Goal: Transaction & Acquisition: Purchase product/service

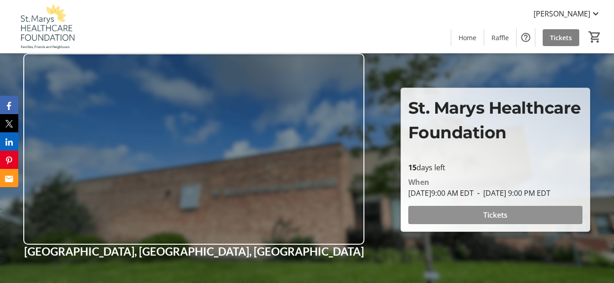
click at [460, 220] on span at bounding box center [495, 215] width 175 height 22
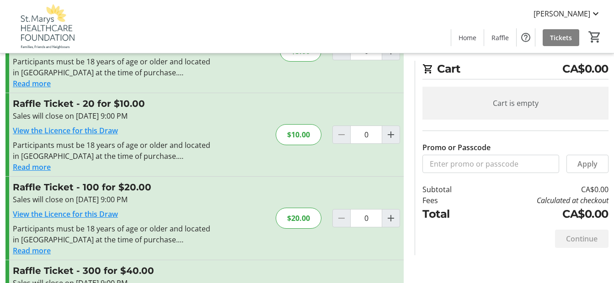
scroll to position [46, 0]
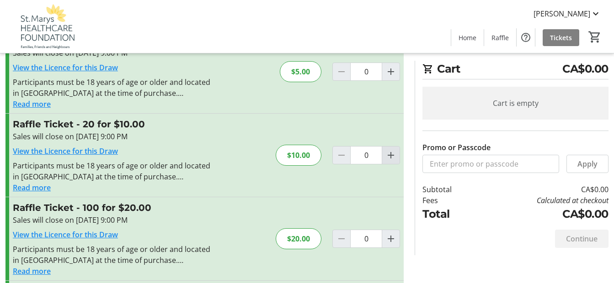
click at [391, 156] on mat-icon "Increment by one" at bounding box center [390, 155] width 11 height 11
type input "1"
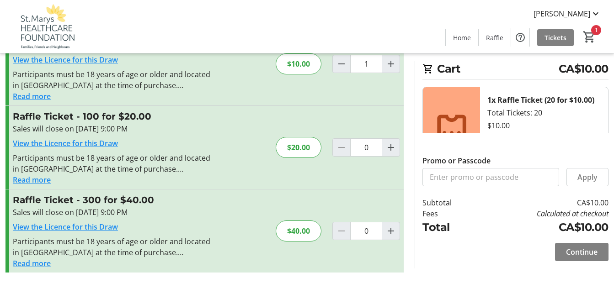
scroll to position [138, 0]
click at [577, 253] on span "Continue" at bounding box center [582, 252] width 32 height 11
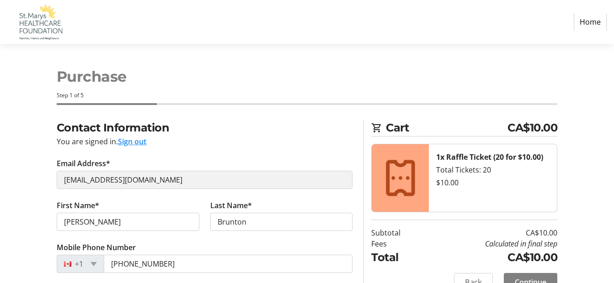
select select "CA"
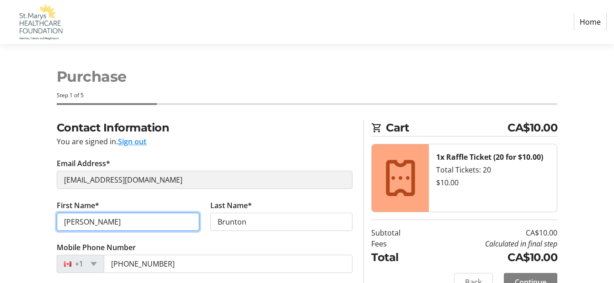
click at [164, 217] on input "[PERSON_NAME]" at bounding box center [128, 222] width 143 height 18
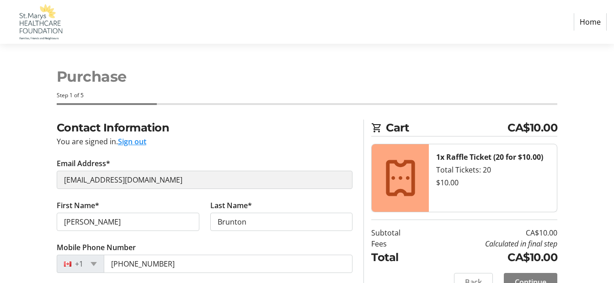
click at [266, 151] on fieldset "Contact Information You are signed in. Sign out Email Address* [EMAIL_ADDRESS][…" at bounding box center [205, 228] width 296 height 217
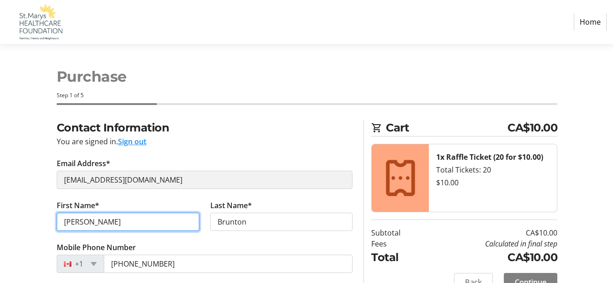
drag, startPoint x: 85, startPoint y: 175, endPoint x: 90, endPoint y: 222, distance: 47.0
click at [90, 222] on input "[PERSON_NAME]" at bounding box center [128, 222] width 143 height 18
drag, startPoint x: 91, startPoint y: 225, endPoint x: 26, endPoint y: 231, distance: 65.2
type input "[PERSON_NAME]"
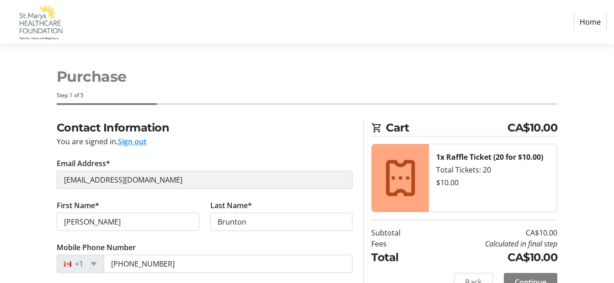
click at [280, 235] on tr-form-field "Last Name* [PERSON_NAME]" at bounding box center [281, 221] width 153 height 42
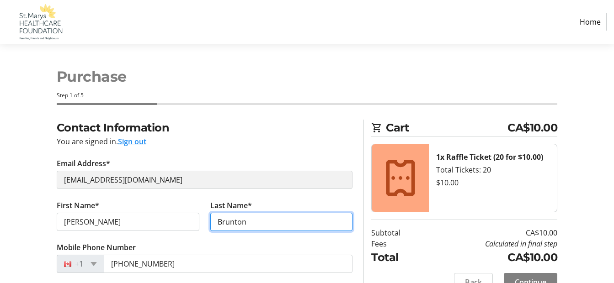
click at [275, 223] on input "Brunton" at bounding box center [281, 222] width 143 height 18
type input "Klubowicz"
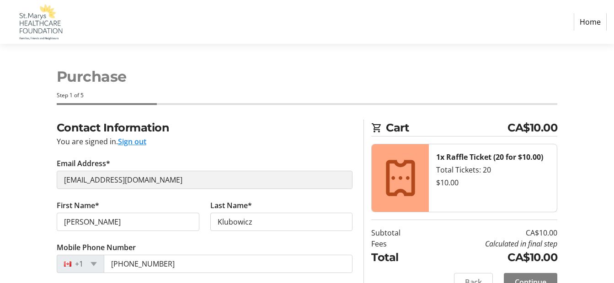
click at [269, 250] on tr-form-field "Mobile Phone Number [PHONE_NUMBER]" at bounding box center [205, 263] width 296 height 42
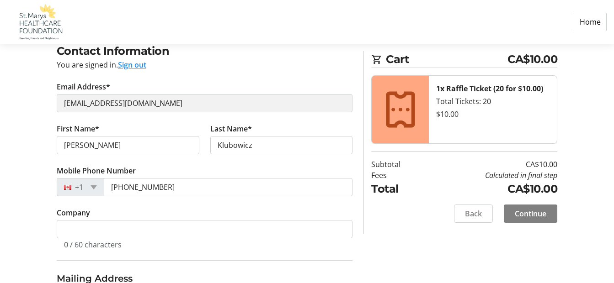
scroll to position [91, 0]
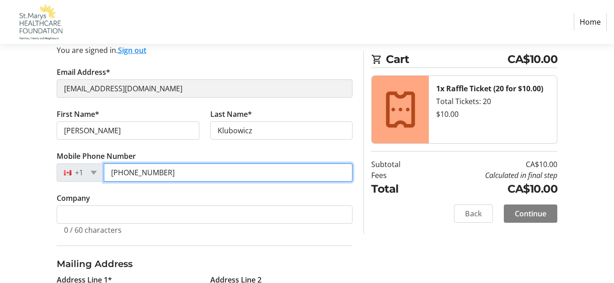
drag, startPoint x: 175, startPoint y: 177, endPoint x: 78, endPoint y: 172, distance: 97.0
click at [78, 172] on div "[PHONE_NUMBER]" at bounding box center [205, 173] width 296 height 18
type input "[PHONE_NUMBER]"
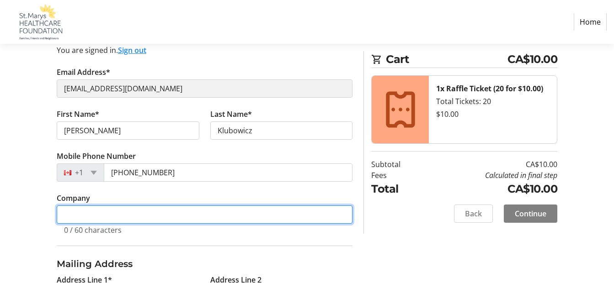
click at [144, 223] on input "Company" at bounding box center [205, 215] width 296 height 18
type input "St. Marys Physiotherapy and Rehabilitation Clinic"
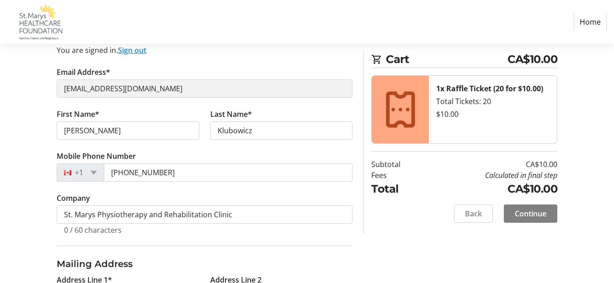
type input "[STREET_ADDRESS]"
type input "Suite 209"
type input "St. Marys"
select select "ON"
type input "N4X 1B1"
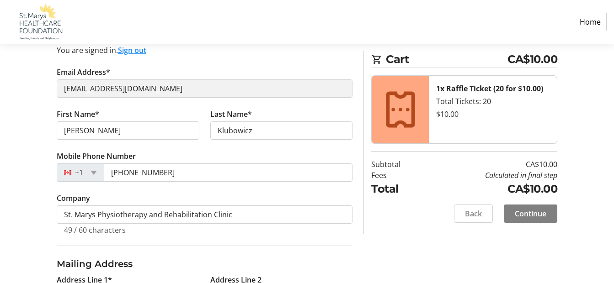
click at [33, 204] on div "Contact Information You are signed in. Sign out Email Address* [EMAIL_ADDRESS][…" at bounding box center [307, 270] width 614 height 484
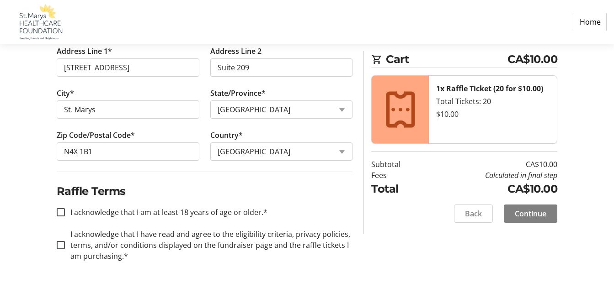
scroll to position [321, 0]
click at [60, 210] on input "I acknowledge that I am at least 18 years of age or older.*" at bounding box center [61, 212] width 8 height 8
checkbox input "true"
drag, startPoint x: 58, startPoint y: 247, endPoint x: 108, endPoint y: 270, distance: 54.8
click at [58, 247] on input "I acknowledge that I have read and agree to the eligibility criteria, privacy p…" at bounding box center [61, 245] width 8 height 8
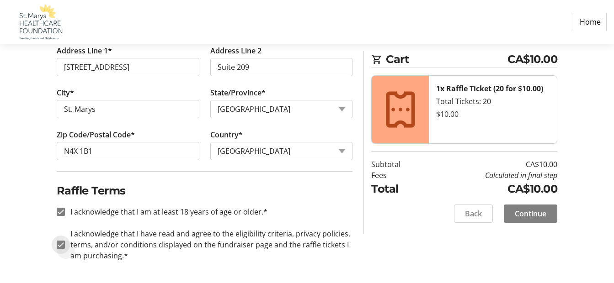
checkbox input "true"
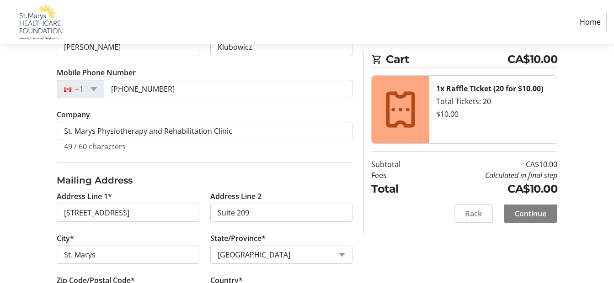
scroll to position [183, 0]
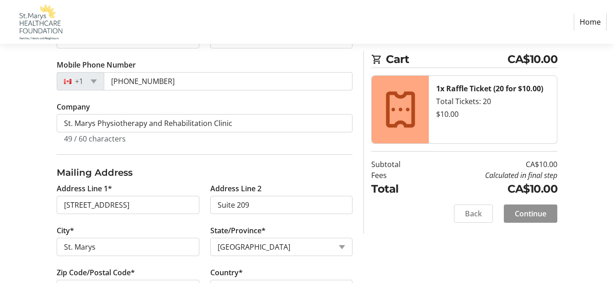
click at [533, 216] on span "Continue" at bounding box center [530, 213] width 32 height 11
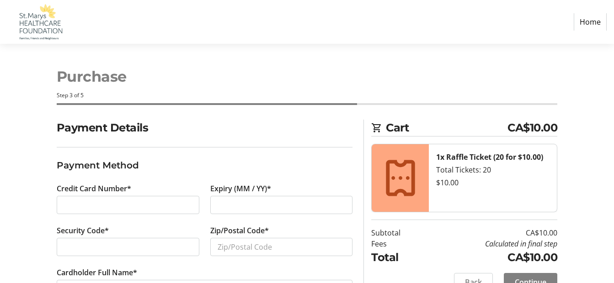
click at [169, 166] on h3 "Payment Method" at bounding box center [205, 166] width 296 height 14
click at [297, 191] on div "Expiry (MM / YY)*" at bounding box center [281, 204] width 153 height 42
drag, startPoint x: 297, startPoint y: 233, endPoint x: 299, endPoint y: 246, distance: 13.4
click at [298, 240] on tr-form-field "Zip/Postal Code*" at bounding box center [281, 246] width 143 height 42
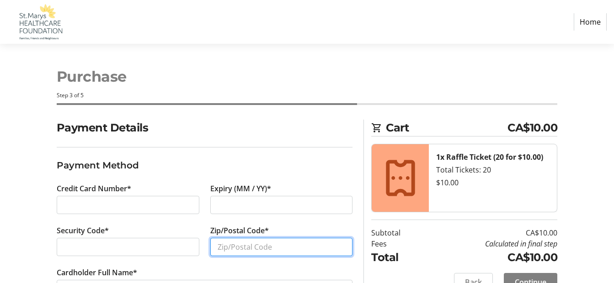
click at [300, 247] on input "Zip/Postal Code*" at bounding box center [281, 247] width 143 height 18
type input "n5v2w9"
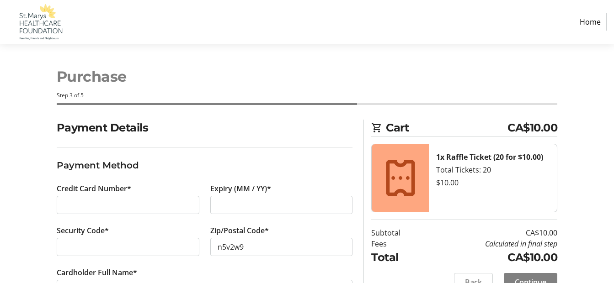
click at [270, 152] on section "Payment Details Payment Method Credit Card Number* Expiry (MM / YY)* Security C…" at bounding box center [205, 220] width 296 height 201
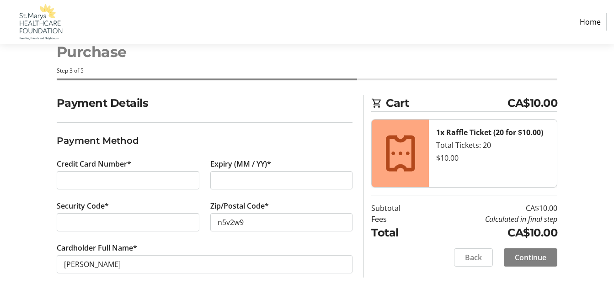
scroll to position [37, 0]
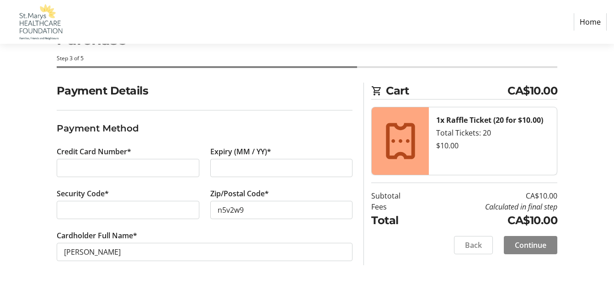
click at [541, 247] on span "Continue" at bounding box center [530, 245] width 32 height 11
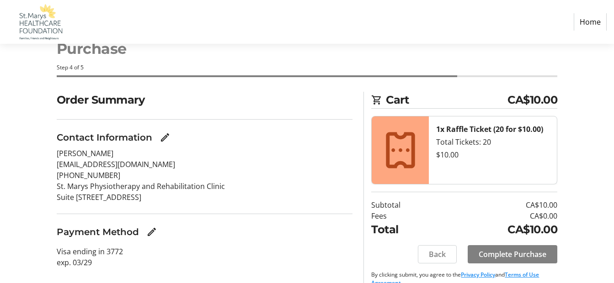
scroll to position [43, 0]
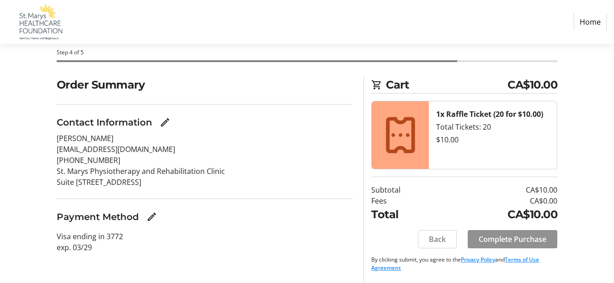
click at [513, 240] on span "Complete Purchase" at bounding box center [512, 239] width 68 height 11
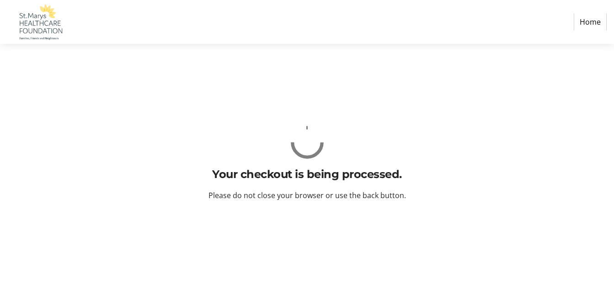
scroll to position [0, 0]
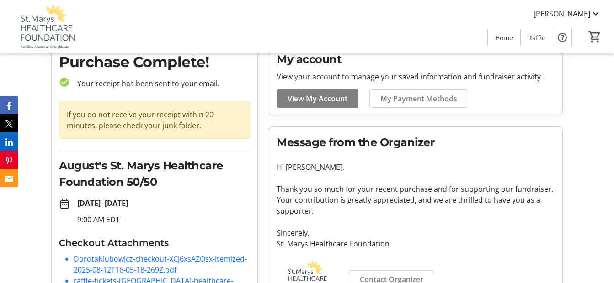
scroll to position [76, 0]
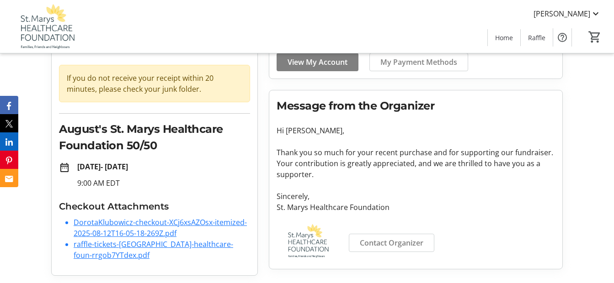
click at [142, 229] on link "DorotaKlubowicz-checkout-XCj6xsAZOsx-itemized-2025-08-12T16-05-18-269Z.pdf" at bounding box center [160, 227] width 173 height 21
click at [104, 254] on link "raffle-tickets-[GEOGRAPHIC_DATA]-healthcare-foun-rrgob7YTdex.pdf" at bounding box center [153, 249] width 159 height 21
